Goal: Transaction & Acquisition: Purchase product/service

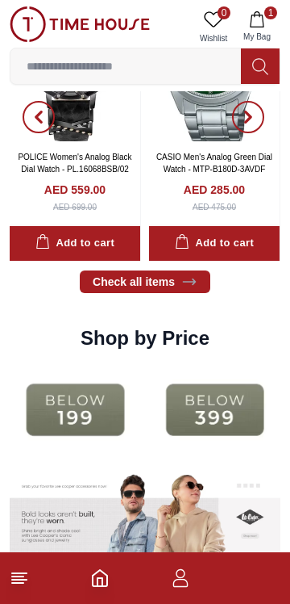
click at [254, 293] on div "Check all items" at bounding box center [145, 281] width 271 height 23
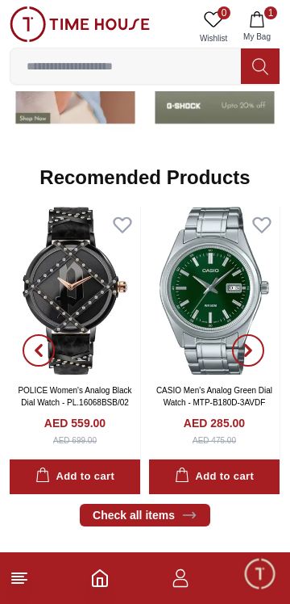
scroll to position [1605, 0]
click at [248, 357] on icon "button" at bounding box center [248, 350] width 13 height 13
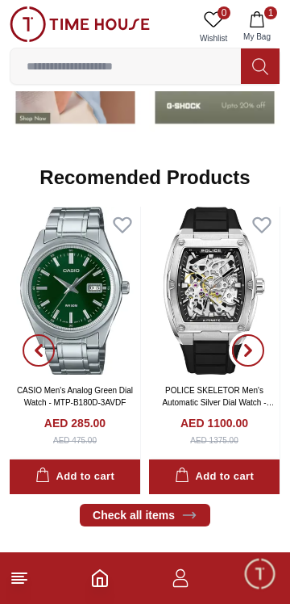
click at [249, 355] on icon "button" at bounding box center [248, 350] width 5 height 10
click at [253, 366] on span "button" at bounding box center [248, 350] width 32 height 32
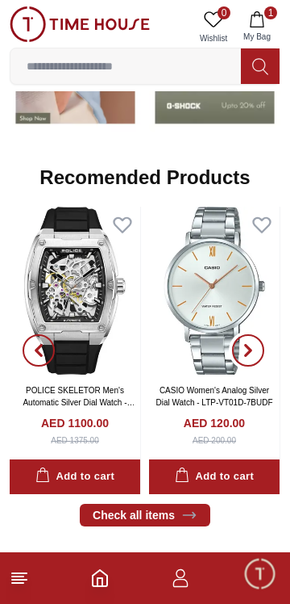
click at [258, 366] on span "button" at bounding box center [248, 350] width 32 height 32
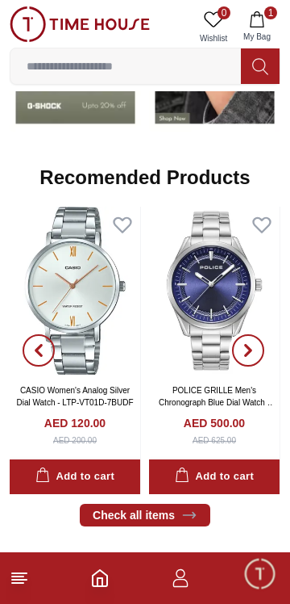
click at [257, 366] on span "button" at bounding box center [248, 350] width 32 height 32
click at [249, 357] on icon "button" at bounding box center [248, 350] width 13 height 13
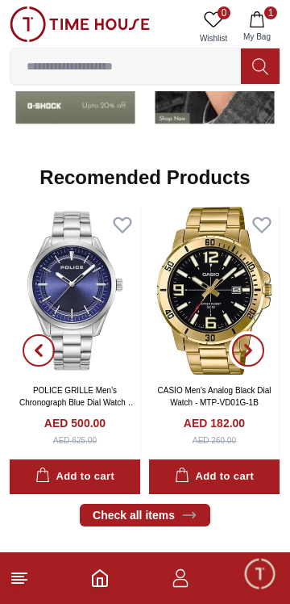
click at [249, 355] on icon "button" at bounding box center [248, 350] width 5 height 10
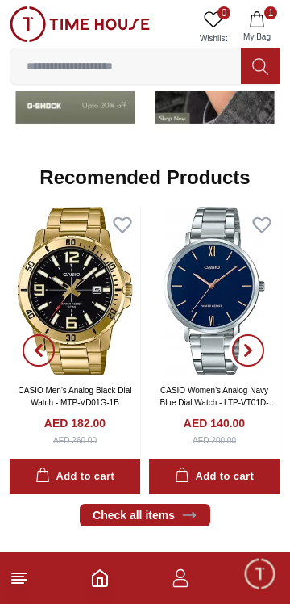
click at [252, 357] on icon "button" at bounding box center [248, 350] width 13 height 13
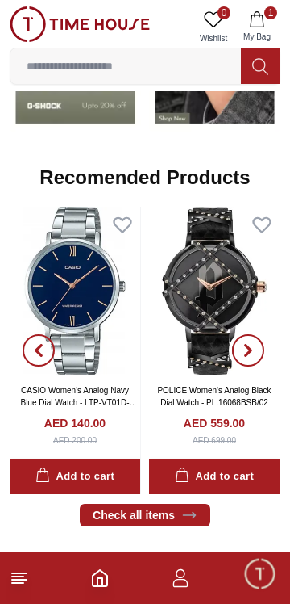
click at [255, 366] on span "button" at bounding box center [248, 350] width 32 height 32
click at [260, 366] on span "button" at bounding box center [248, 350] width 32 height 32
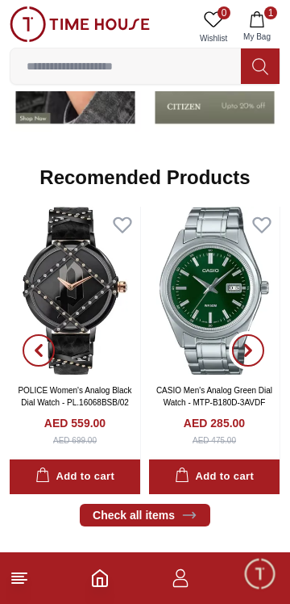
click at [249, 357] on icon "button" at bounding box center [248, 350] width 13 height 13
click at [258, 366] on span "button" at bounding box center [248, 350] width 32 height 32
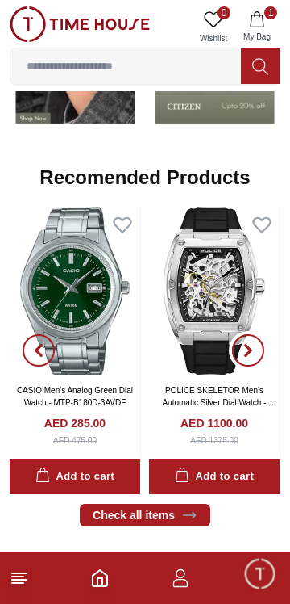
click at [257, 366] on span "button" at bounding box center [248, 350] width 32 height 32
click at [262, 366] on span "button" at bounding box center [248, 350] width 32 height 32
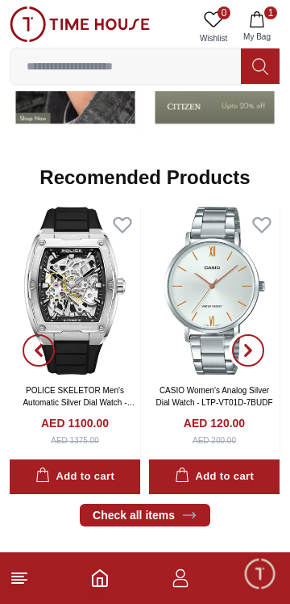
click at [251, 357] on icon "button" at bounding box center [248, 350] width 13 height 13
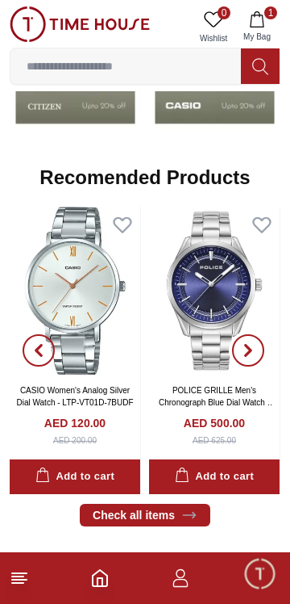
click at [251, 355] on icon "button" at bounding box center [248, 350] width 5 height 10
click at [255, 366] on span "button" at bounding box center [248, 350] width 32 height 32
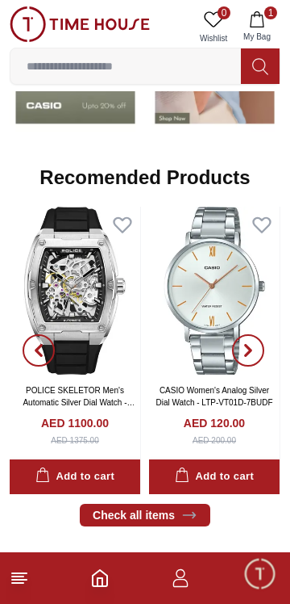
click at [194, 407] on link "CASIO Women's Analog Silver Dial Watch - LTP-VT01D-7BUDF" at bounding box center [214, 396] width 117 height 21
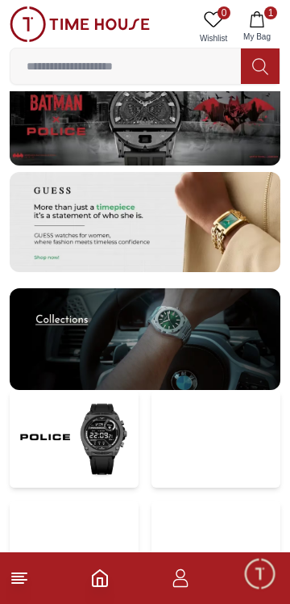
scroll to position [3024, 0]
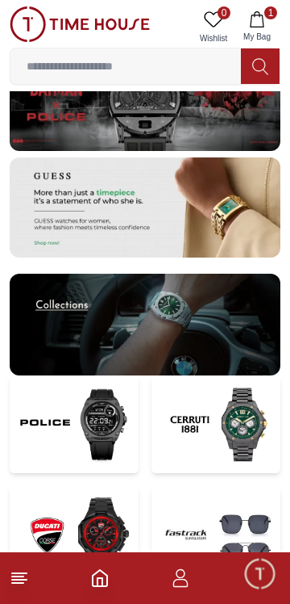
paste input "**********"
type input "**********"
click at [265, 66] on icon at bounding box center [261, 66] width 16 height 19
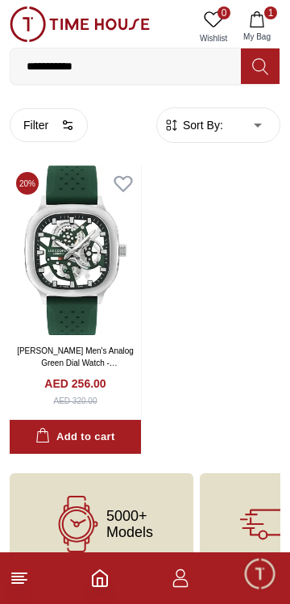
click at [94, 269] on img at bounding box center [76, 249] width 132 height 169
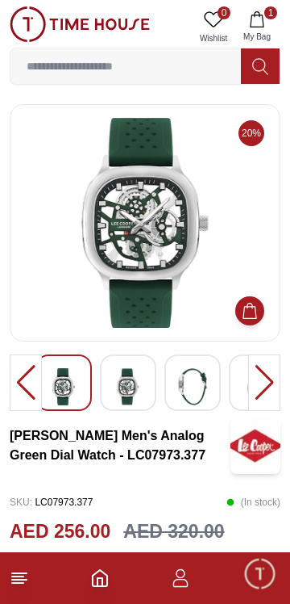
click at [144, 382] on div at bounding box center [128, 382] width 56 height 56
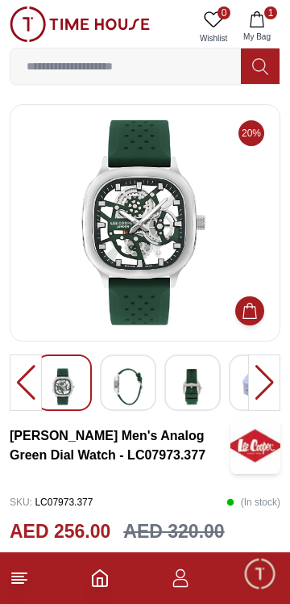
click at [133, 399] on img at bounding box center [128, 386] width 29 height 37
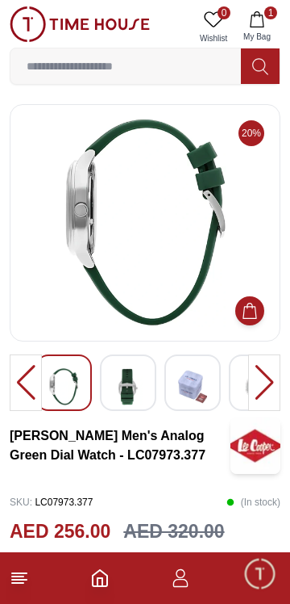
click at [143, 391] on div at bounding box center [128, 382] width 56 height 56
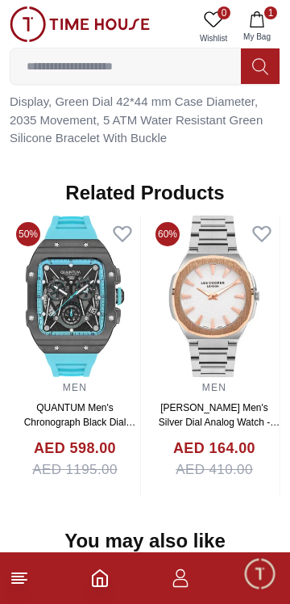
scroll to position [1178, 0]
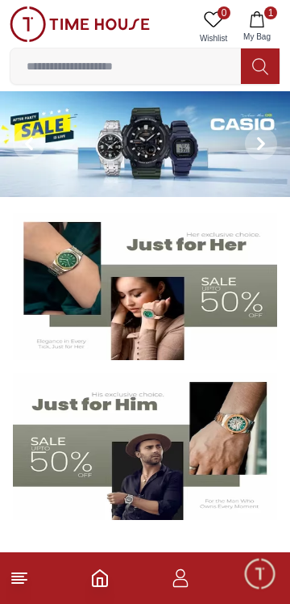
scroll to position [3024, 0]
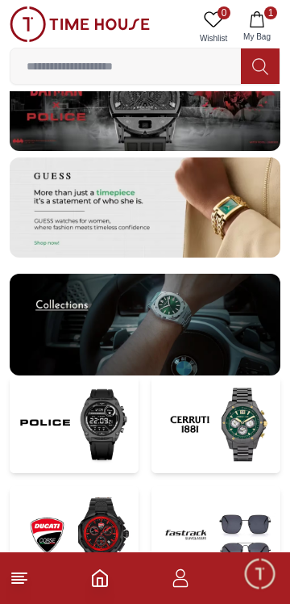
paste input "**********"
type input "**********"
click at [266, 62] on icon at bounding box center [261, 66] width 16 height 19
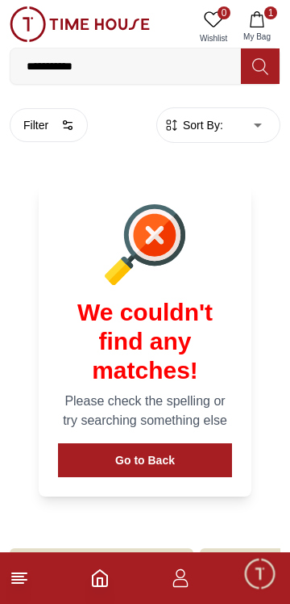
click at [164, 69] on input "**********" at bounding box center [125, 66] width 231 height 32
click at [261, 61] on icon at bounding box center [261, 66] width 16 height 19
click at [261, 19] on icon "button" at bounding box center [257, 19] width 14 height 16
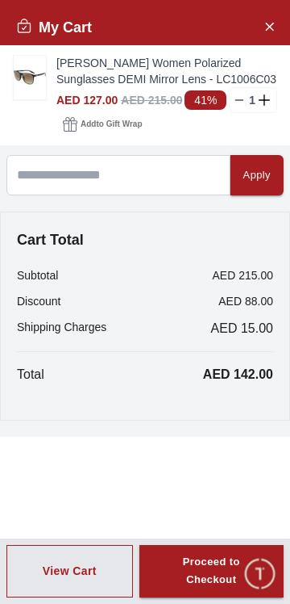
scroll to position [3024, 0]
click at [260, 600] on div "View Cart Proceed to Checkout" at bounding box center [145, 571] width 290 height 66
click at [265, 17] on icon "Close Account" at bounding box center [269, 26] width 13 height 20
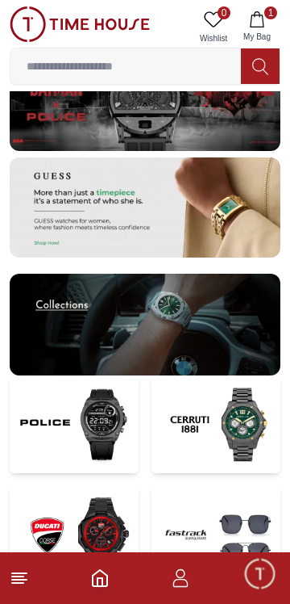
click at [258, 9] on button "1 My Bag" at bounding box center [257, 26] width 47 height 41
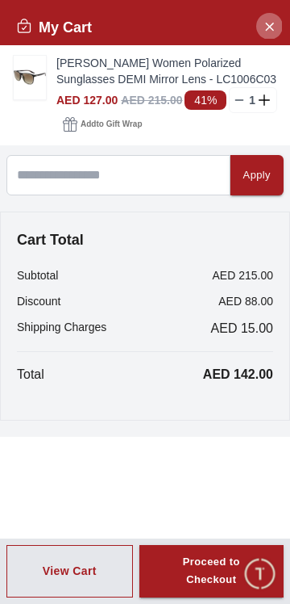
click at [270, 29] on icon "Close Account" at bounding box center [269, 26] width 13 height 20
